Goal: Book appointment/travel/reservation

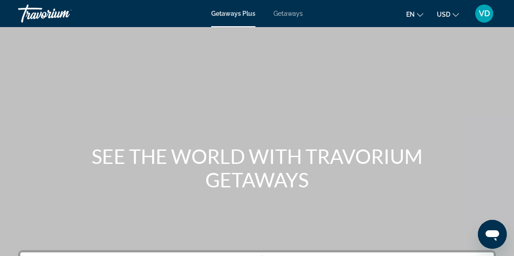
click at [293, 14] on span "Getaways" at bounding box center [287, 13] width 29 height 7
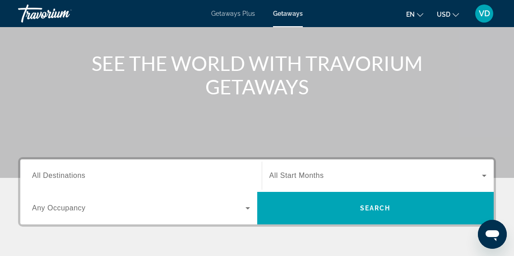
scroll to position [96, 0]
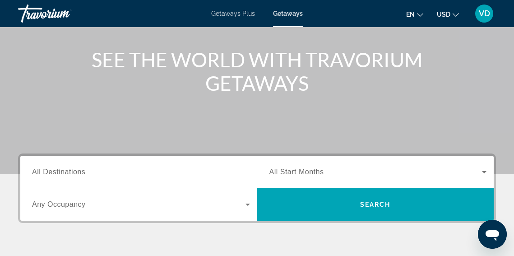
click at [103, 175] on input "Destination All Destinations" at bounding box center [141, 172] width 218 height 11
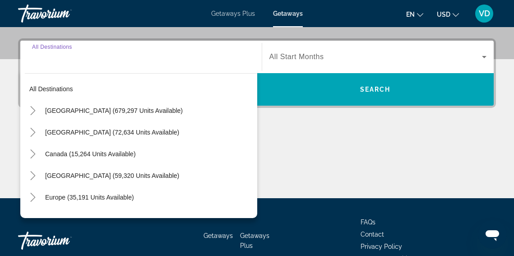
scroll to position [220, 0]
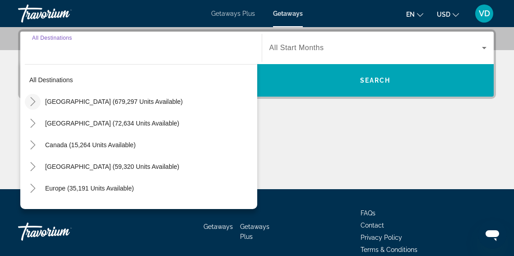
click at [35, 102] on icon "Toggle United States (679,297 units available)" at bounding box center [32, 101] width 9 height 9
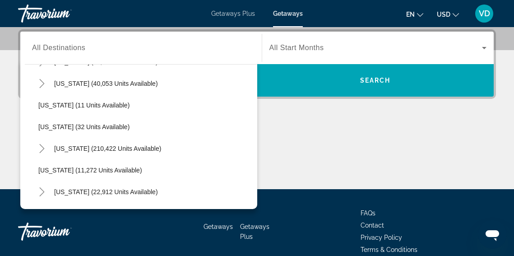
scroll to position [129, 0]
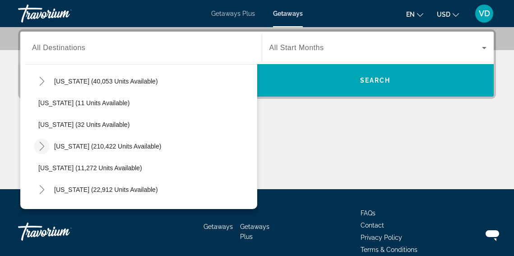
click at [39, 148] on icon "Toggle Florida (210,422 units available)" at bounding box center [41, 146] width 9 height 9
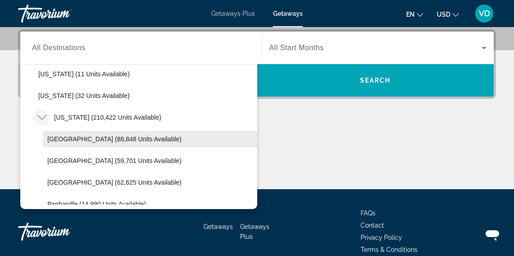
scroll to position [171, 0]
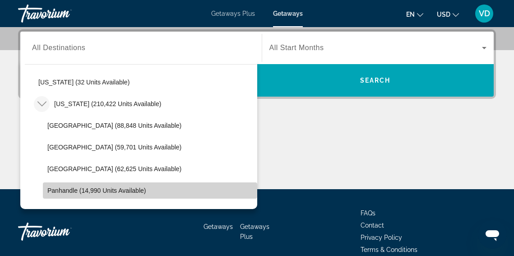
click at [69, 188] on span "Panhandle (14,990 units available)" at bounding box center [96, 190] width 98 height 7
type input "**********"
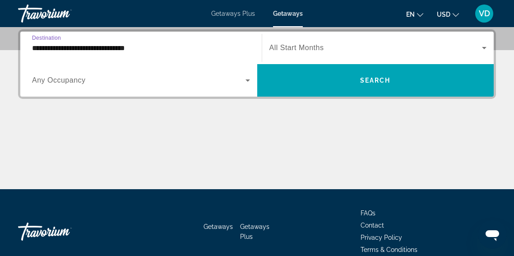
click at [248, 82] on icon "Search widget" at bounding box center [247, 80] width 11 height 11
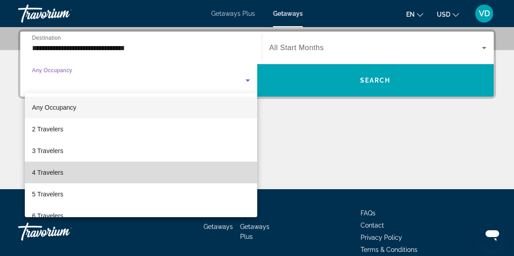
click at [202, 172] on mat-option "4 Travelers" at bounding box center [141, 172] width 232 height 22
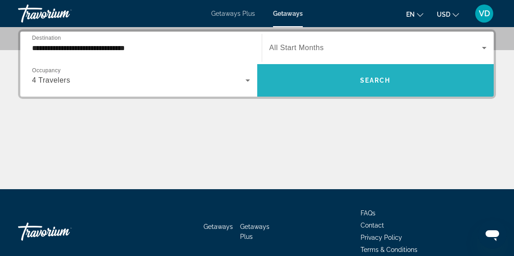
click at [385, 75] on span "Search widget" at bounding box center [375, 80] width 237 height 22
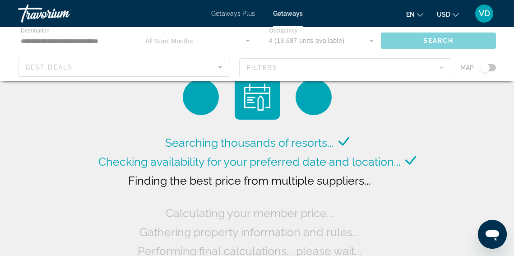
click at [243, 37] on div "Main content" at bounding box center [257, 54] width 514 height 54
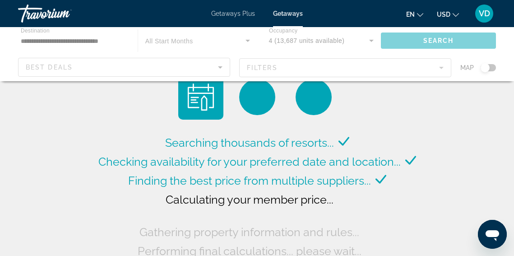
click at [248, 41] on div "Main content" at bounding box center [257, 54] width 514 height 54
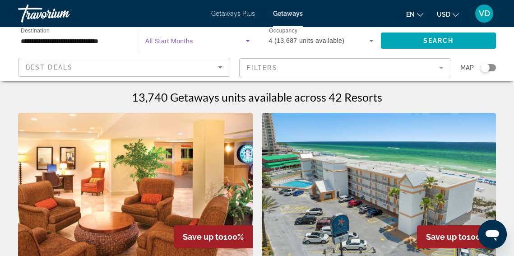
click at [248, 41] on icon "Search widget" at bounding box center [247, 41] width 5 height 2
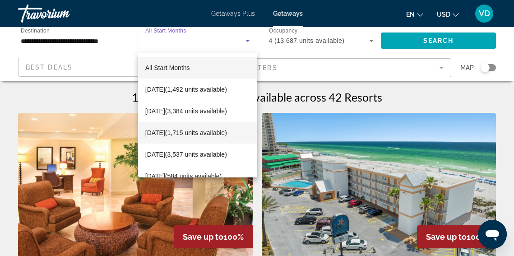
click at [211, 130] on span "[DATE] (1,715 units available)" at bounding box center [186, 132] width 82 height 11
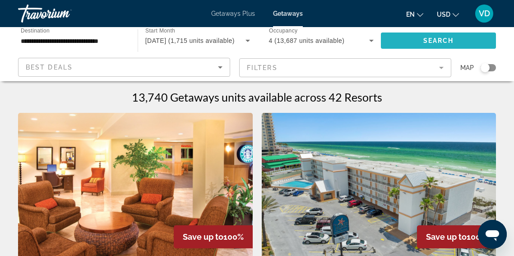
click at [418, 33] on span "Search widget" at bounding box center [438, 41] width 115 height 22
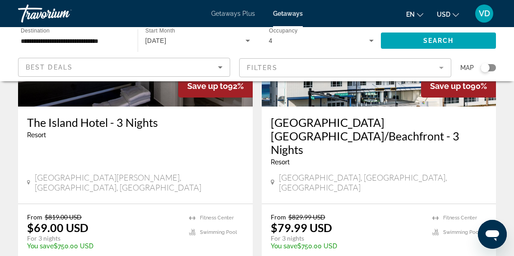
scroll to position [785, 0]
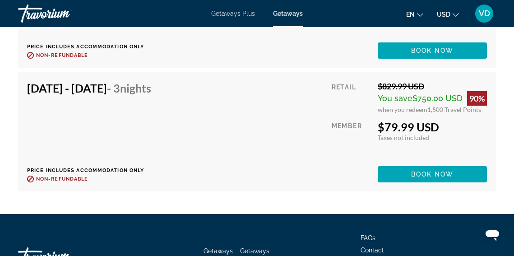
scroll to position [4919, 0]
